Goal: Information Seeking & Learning: Learn about a topic

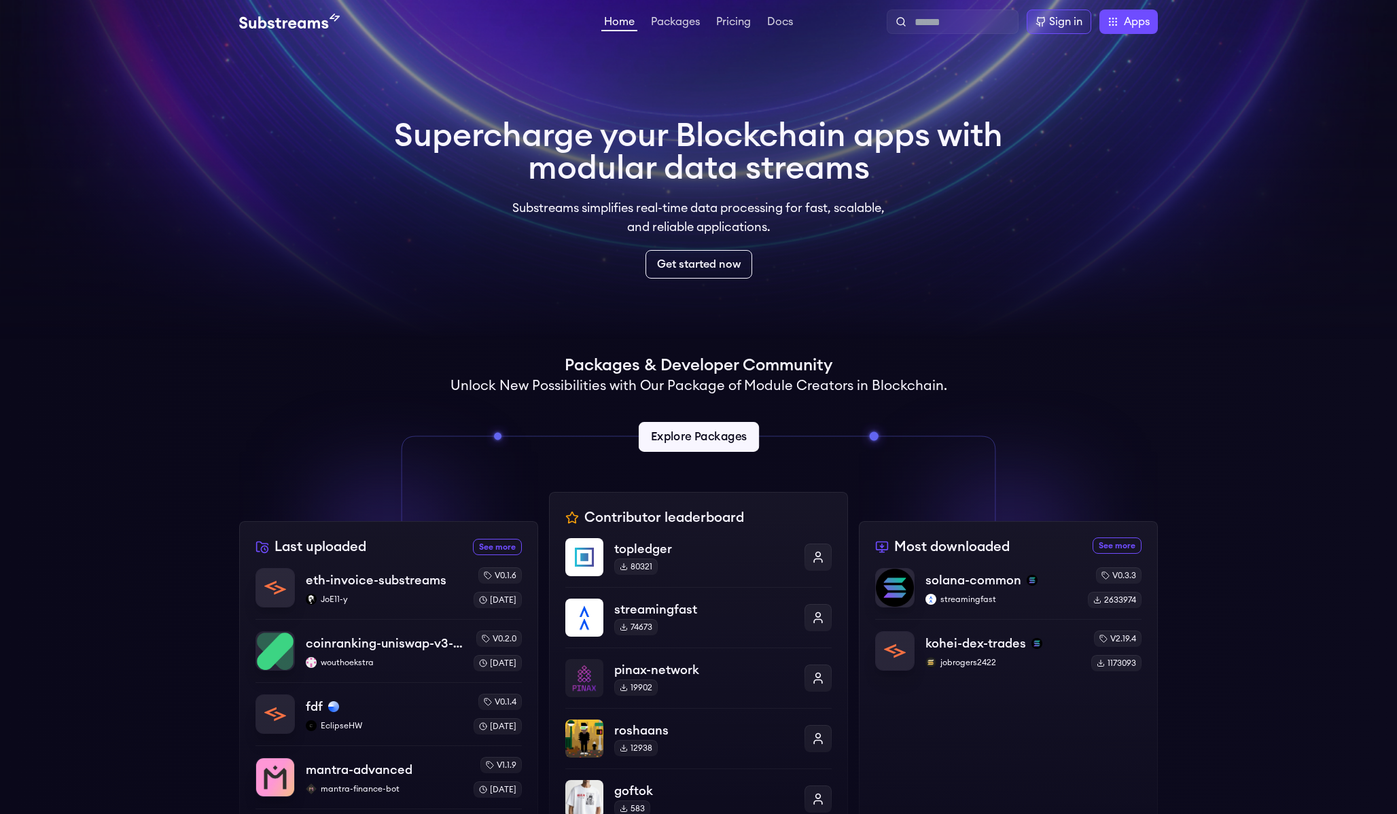
click at [701, 443] on link "Explore Packages" at bounding box center [698, 437] width 120 height 30
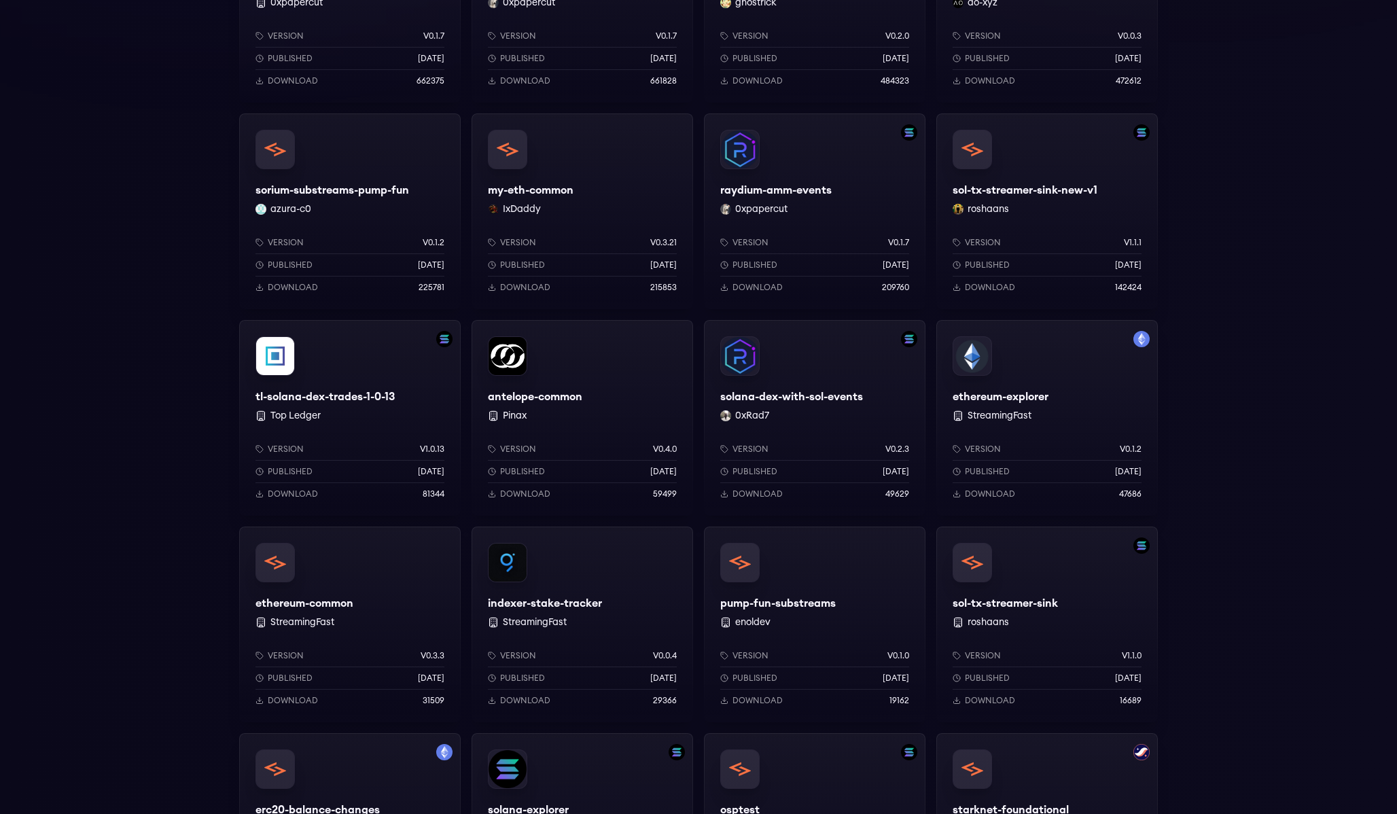
scroll to position [1056, 0]
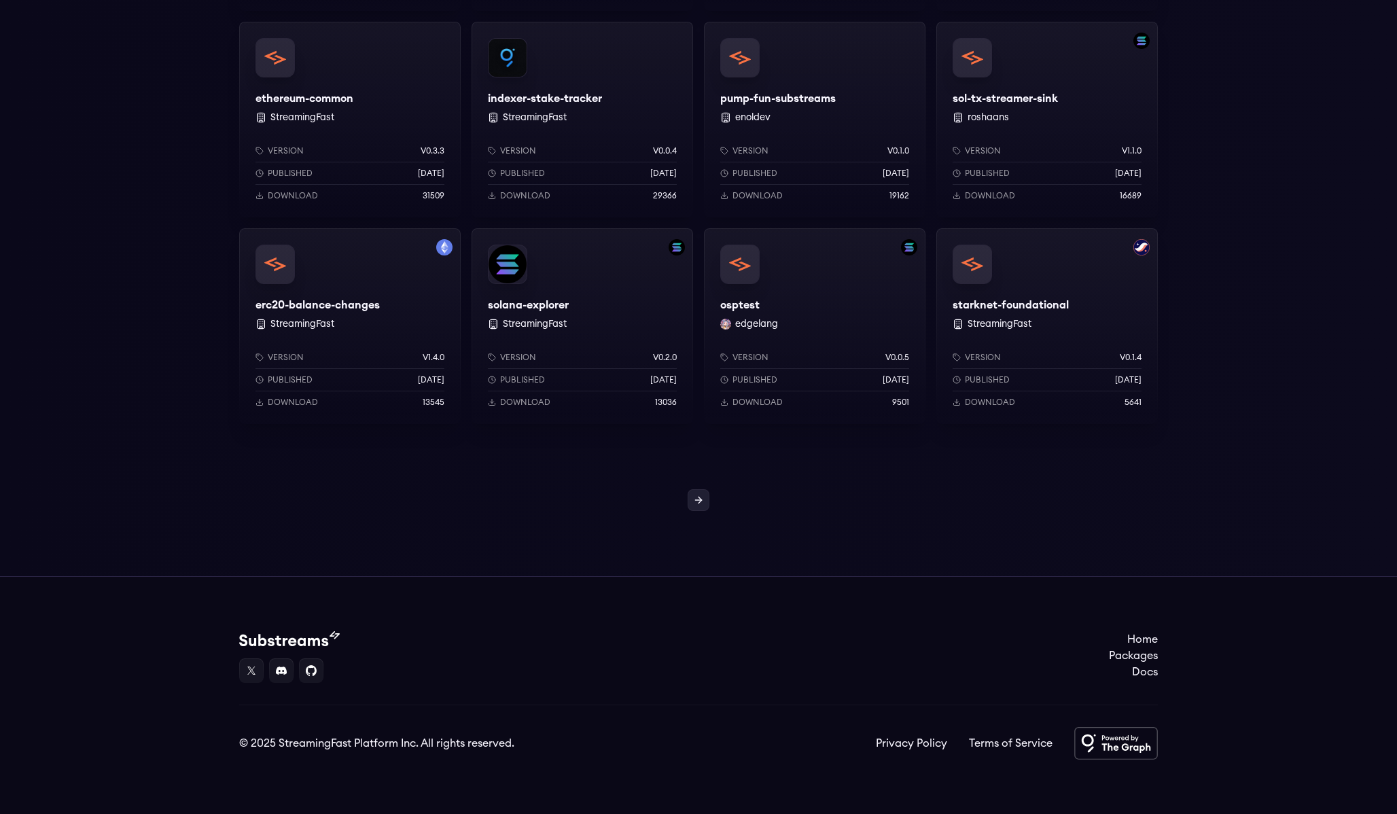
click at [700, 501] on icon at bounding box center [699, 500] width 3 height 6
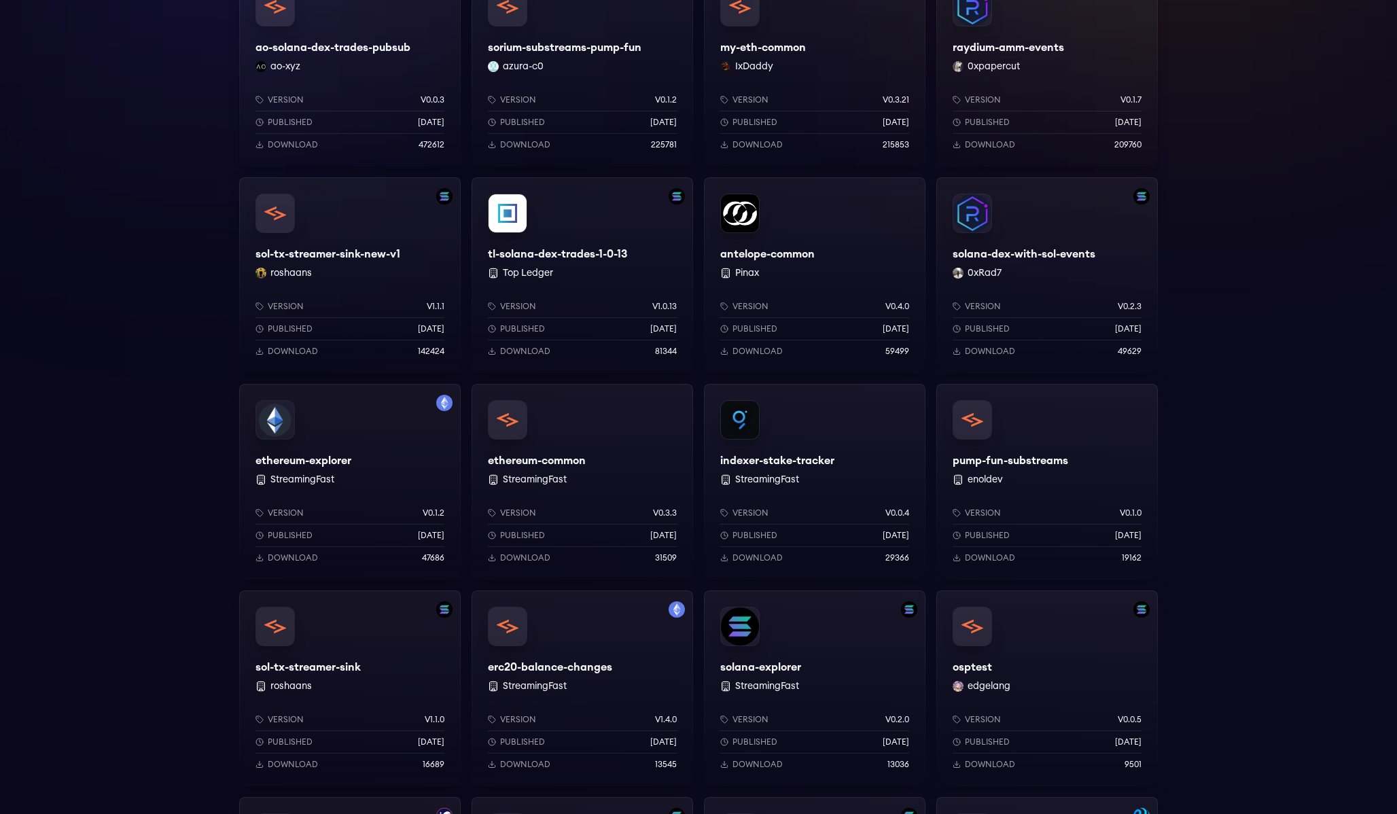
scroll to position [253, 0]
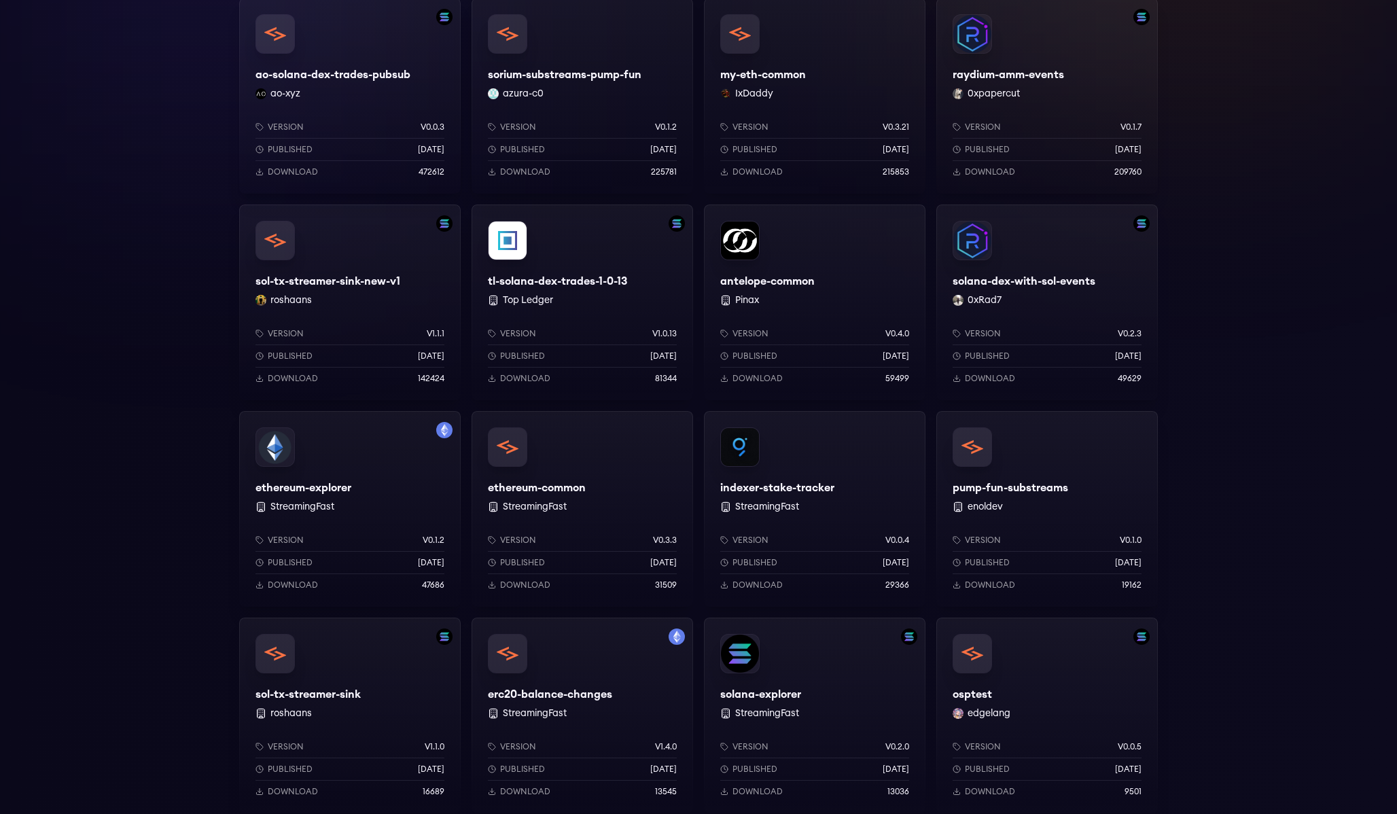
click at [697, 497] on div "ao-solana-dex-trades-pubsub ao-xyz Version v0.0.3 Published 9 months ago Downlo…" at bounding box center [698, 612] width 919 height 1228
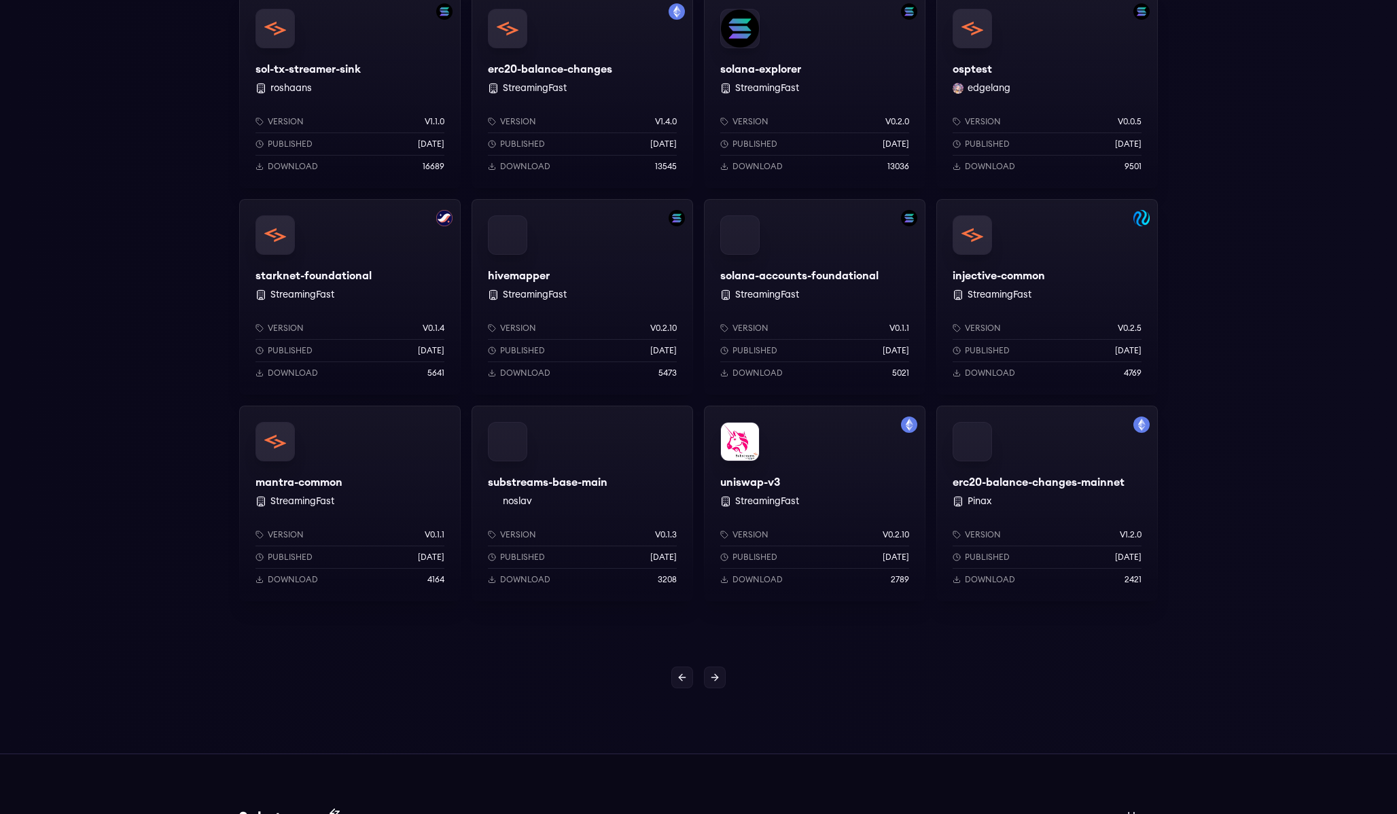
scroll to position [907, 0]
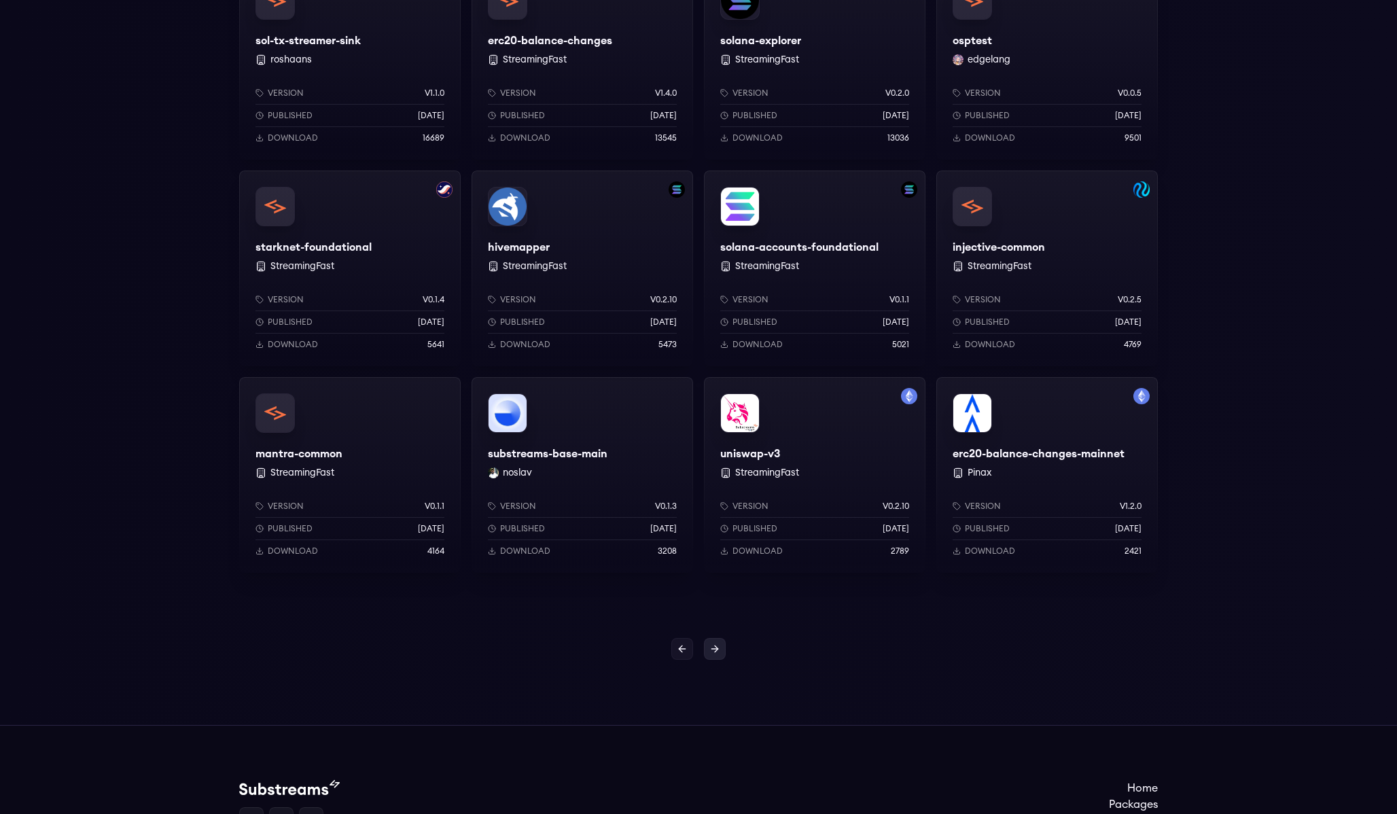
click at [717, 653] on icon at bounding box center [714, 648] width 11 height 11
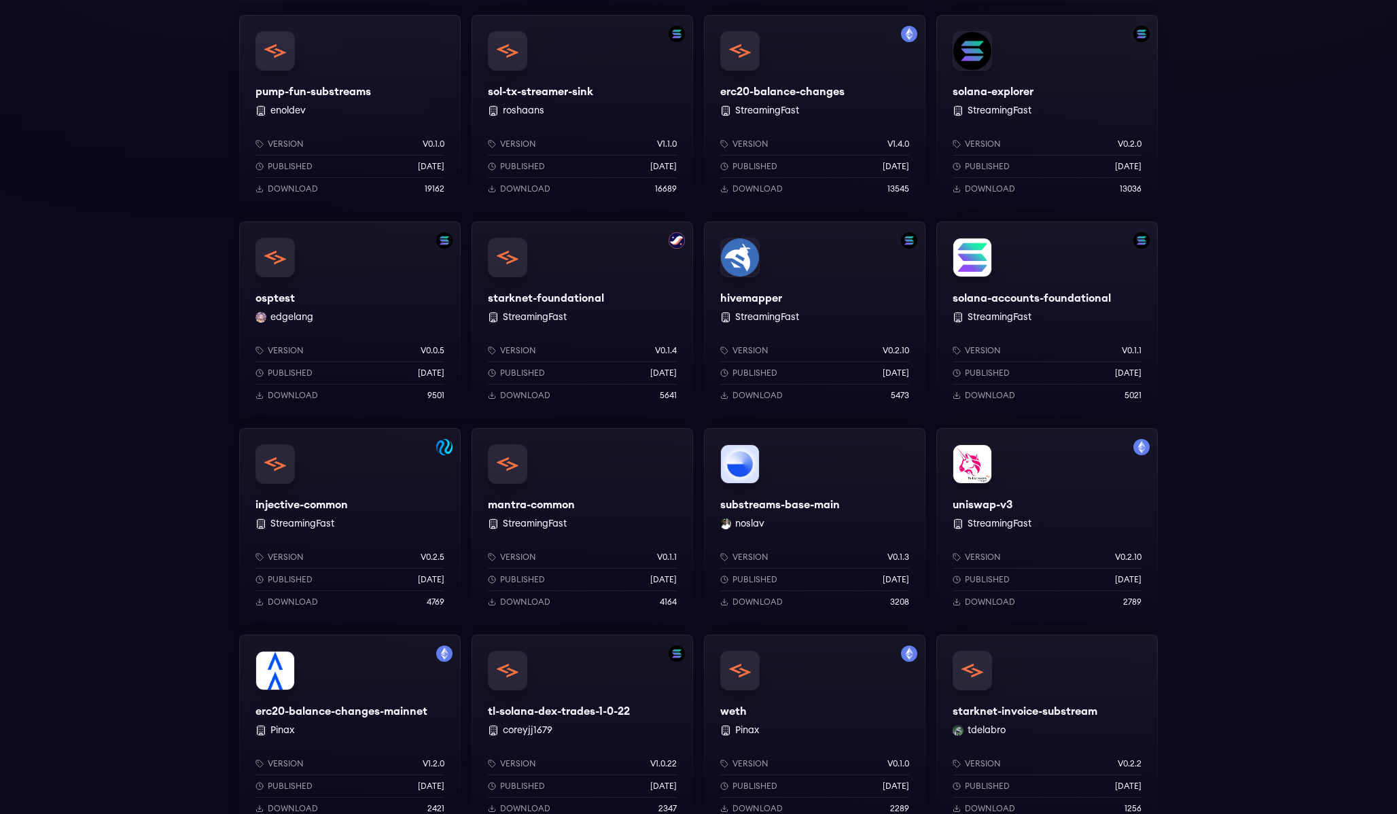
scroll to position [426, 0]
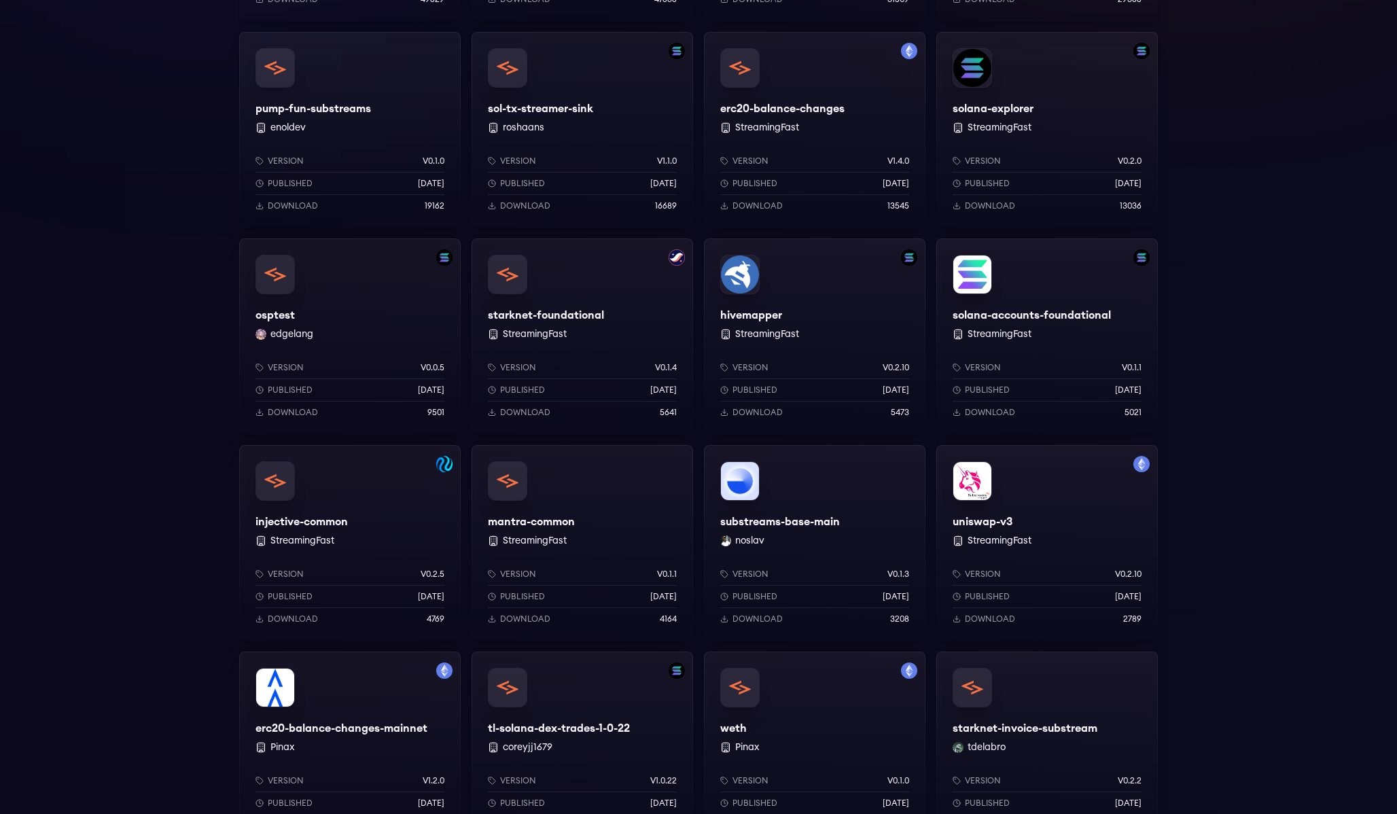
click at [694, 633] on div "solana-dex-with-sol-events 0xRad7 Version v0.2.3 Published 5 months ago Downloa…" at bounding box center [698, 439] width 919 height 1228
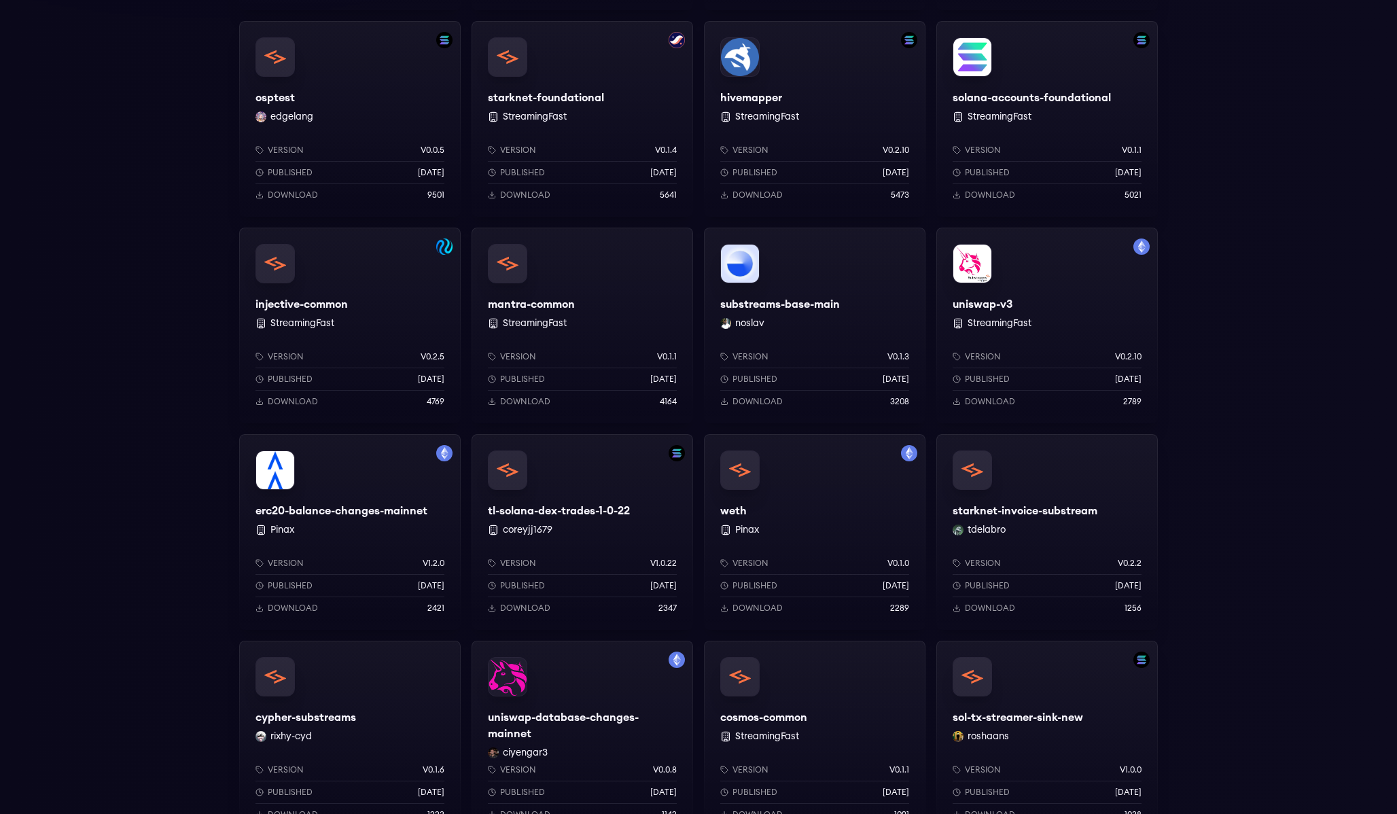
scroll to position [0, 0]
